Goal: Task Accomplishment & Management: Manage account settings

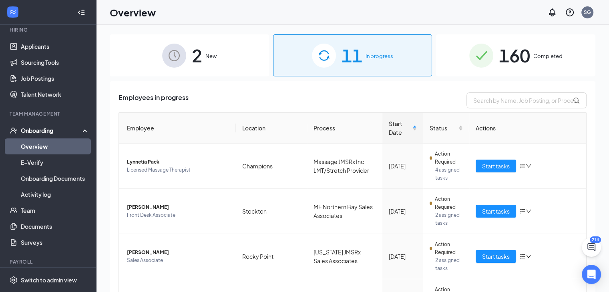
scroll to position [101, 0]
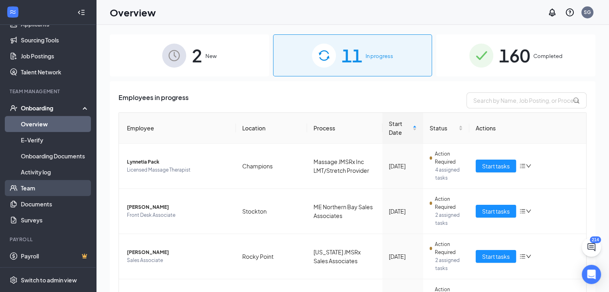
click at [41, 185] on link "Team" at bounding box center [55, 188] width 68 height 16
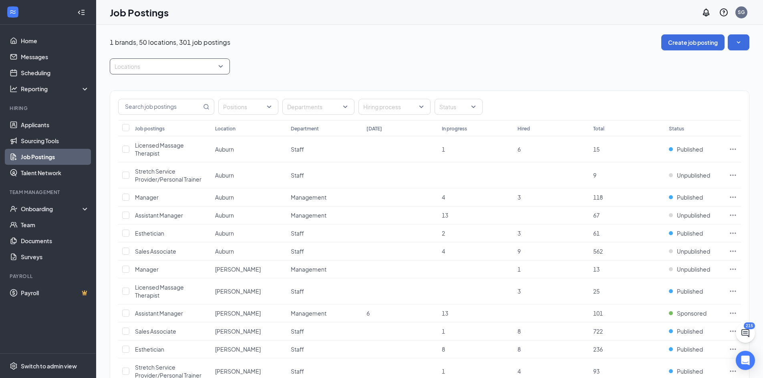
click at [166, 68] on div at bounding box center [166, 66] width 108 height 13
type input "rehob"
click at [163, 83] on div "[GEOGRAPHIC_DATA]" at bounding box center [170, 88] width 120 height 18
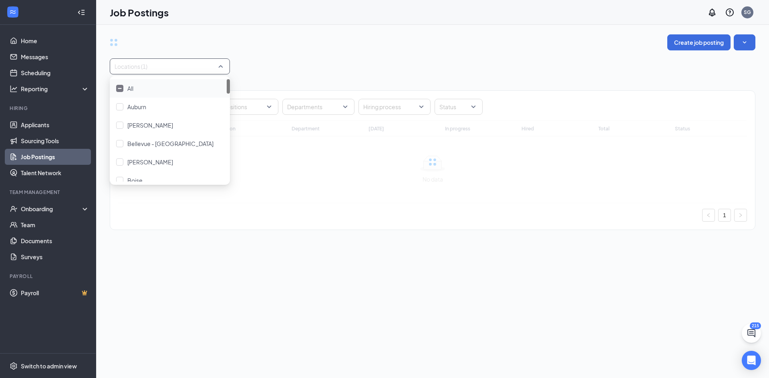
drag, startPoint x: 311, startPoint y: 66, endPoint x: 315, endPoint y: 64, distance: 4.5
click at [311, 65] on div "Locations (1)" at bounding box center [432, 66] width 645 height 16
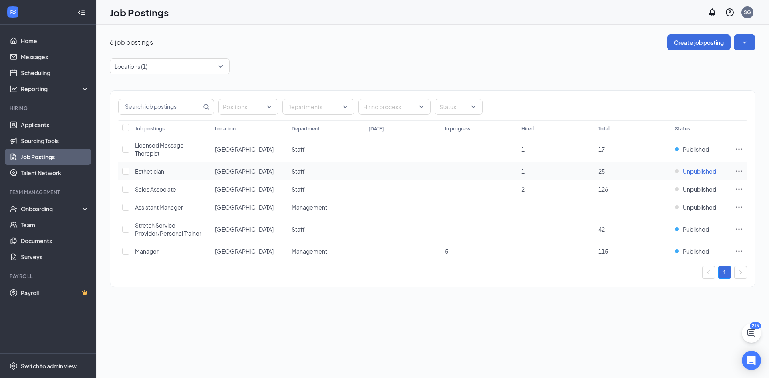
click at [683, 174] on span "Unpublished" at bounding box center [699, 171] width 33 height 8
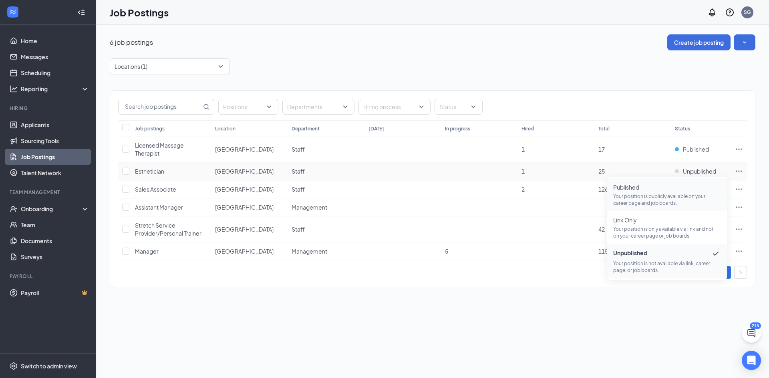
click at [646, 198] on p "Your position is publicly available on your career page and job boards." at bounding box center [666, 200] width 107 height 14
